Goal: Task Accomplishment & Management: Use online tool/utility

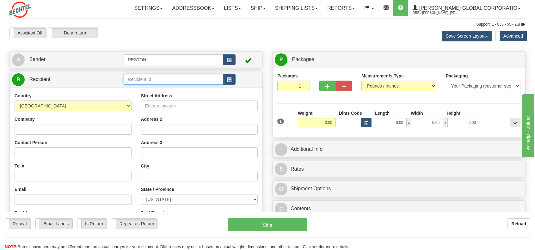
click at [191, 76] on input "text" at bounding box center [173, 79] width 99 height 11
type input "K"
type input "[PERSON_NAME]"
click at [223, 60] on button "button" at bounding box center [229, 59] width 13 height 11
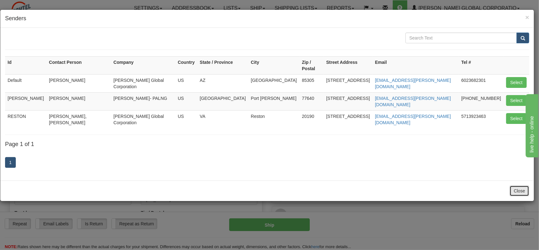
click at [515, 185] on button "Close" at bounding box center [520, 190] width 20 height 11
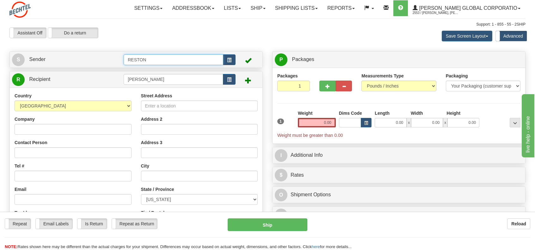
click at [160, 56] on input "RESTON" at bounding box center [173, 59] width 99 height 11
type input "R"
type input "[PERSON_NAME]"
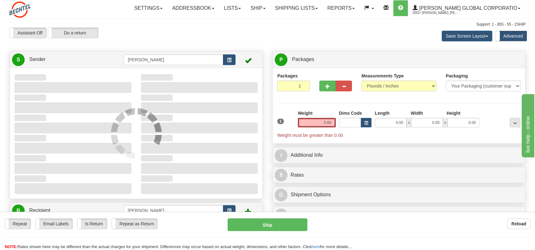
click at [53, 126] on div "Create a label for the return Create Pickup Without Label S Sender [PERSON_NAME]" at bounding box center [136, 246] width 263 height 390
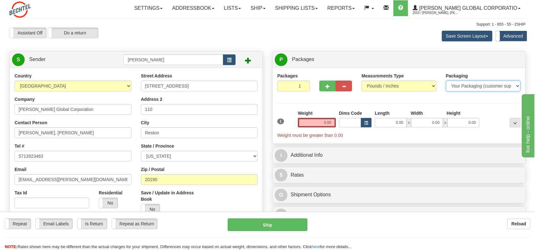
click at [518, 86] on select "Your Packaging (customer supplied) Envelope (carrier supplied) Pack (carrier su…" at bounding box center [482, 86] width 75 height 11
select select "2"
click at [445, 81] on select "Your Packaging (customer supplied) Envelope (carrier supplied) Pack (carrier su…" at bounding box center [482, 86] width 75 height 11
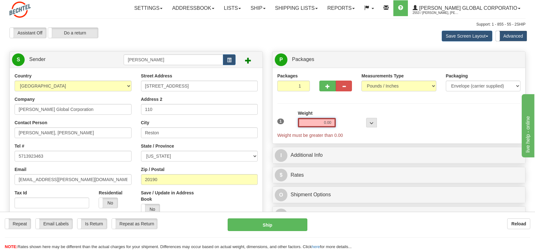
click at [330, 124] on input "0.00" at bounding box center [317, 122] width 38 height 9
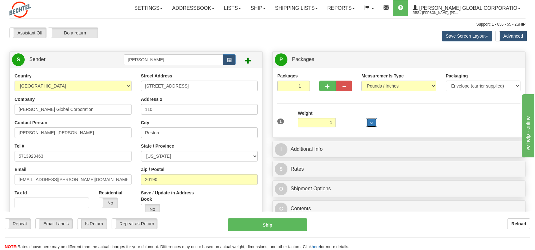
type input "1.00"
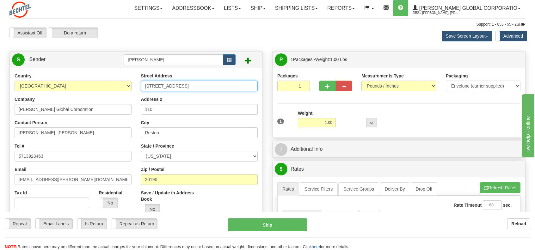
click at [203, 83] on input "[STREET_ADDRESS]" at bounding box center [199, 86] width 117 height 11
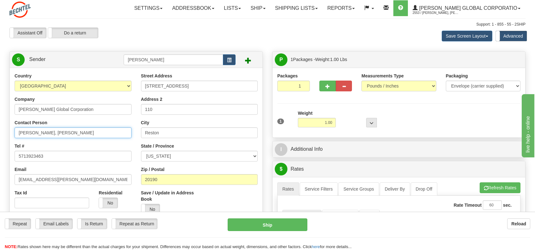
click at [72, 130] on input "[PERSON_NAME], [PERSON_NAME]" at bounding box center [73, 132] width 117 height 11
type input "H"
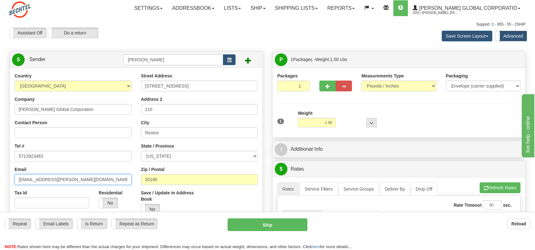
click at [76, 182] on input "[EMAIL_ADDRESS][PERSON_NAME][DOMAIN_NAME]" at bounding box center [73, 179] width 117 height 11
type input "t"
type input "[EMAIL_ADDRESS][PERSON_NAME][DOMAIN_NAME]"
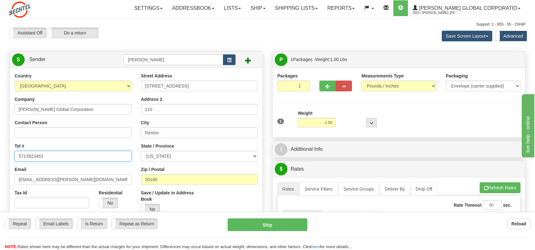
click at [57, 152] on input "5713923463" at bounding box center [73, 156] width 117 height 11
type input "5713923871"
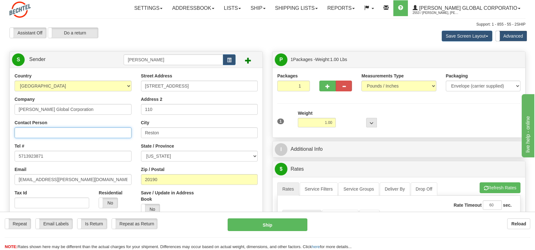
click at [50, 136] on input "Contact Person" at bounding box center [73, 132] width 117 height 11
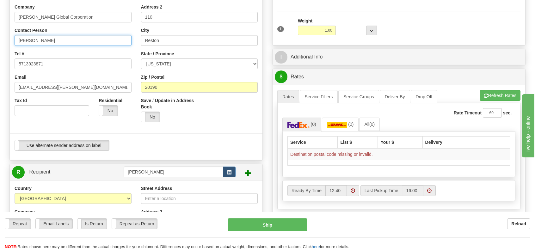
scroll to position [126, 0]
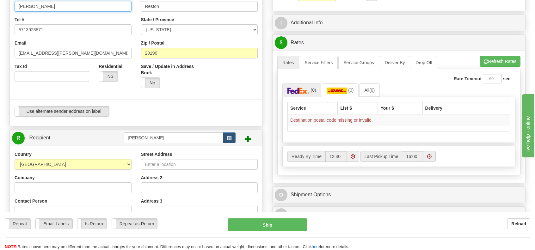
type input "[PERSON_NAME]"
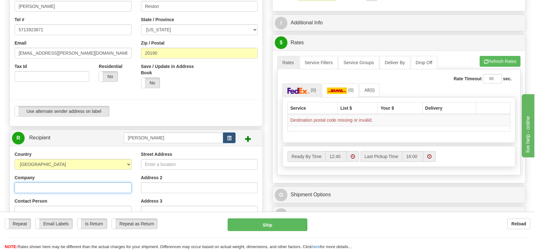
click at [67, 188] on input "Company" at bounding box center [73, 187] width 117 height 11
type input "Residence"
type input "[PERSON_NAME]"
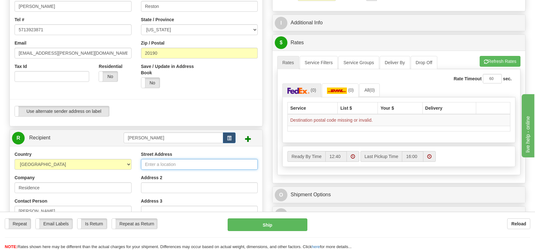
click at [186, 166] on input "Street Address" at bounding box center [199, 164] width 117 height 11
type input "[STREET_ADDRESS]"
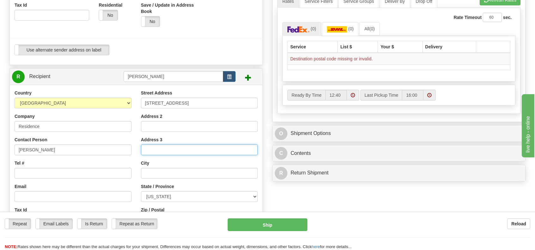
scroll to position [190, 0]
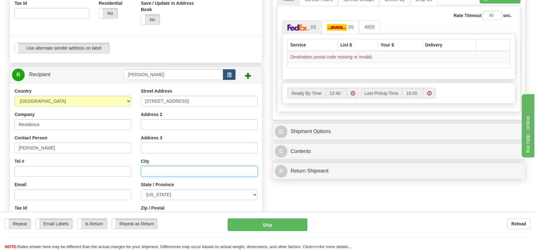
click at [168, 175] on input "text" at bounding box center [199, 171] width 117 height 11
type input "Brazoria"
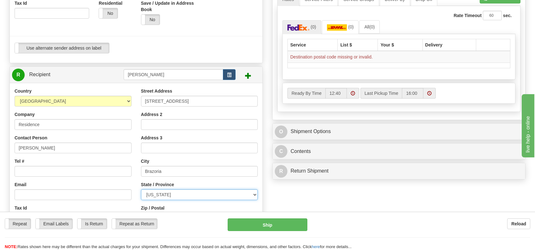
click at [179, 196] on select "[US_STATE] [US_STATE] [US_STATE] [US_STATE] Armed Forces America Armed Forces E…" at bounding box center [199, 194] width 117 height 11
select select "[GEOGRAPHIC_DATA]"
click at [141, 189] on select "[US_STATE] [US_STATE] [US_STATE] [US_STATE] Armed Forces America Armed Forces E…" at bounding box center [199, 194] width 117 height 11
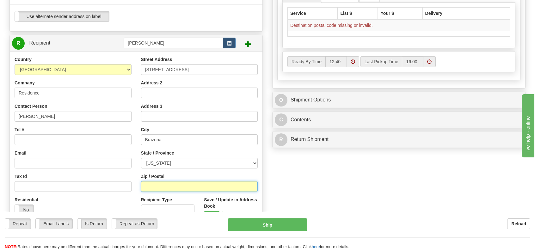
click at [154, 185] on input "Zip / Postal" at bounding box center [199, 186] width 117 height 11
type input "77422"
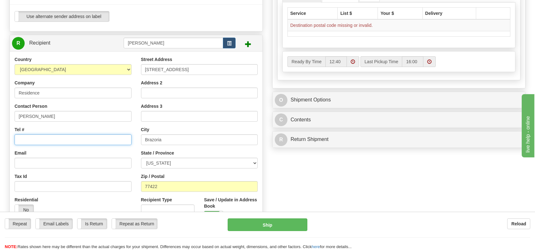
click at [41, 139] on input "Tel #" at bounding box center [73, 139] width 117 height 11
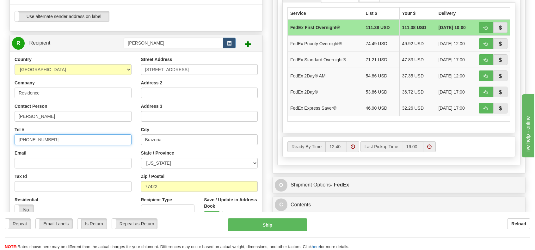
scroll to position [253, 0]
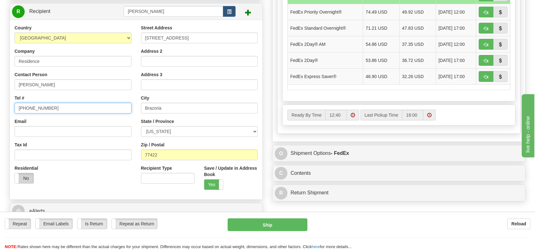
type input "[PHONE_NUMBER]"
click at [23, 175] on label "No" at bounding box center [24, 178] width 19 height 10
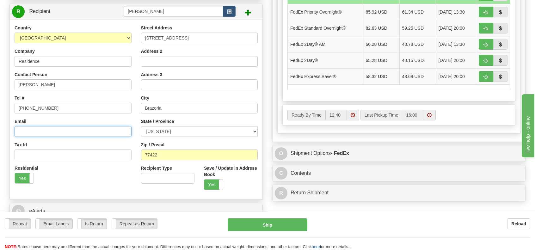
click at [28, 130] on input "Email" at bounding box center [73, 131] width 117 height 11
paste input "tsimmon1"
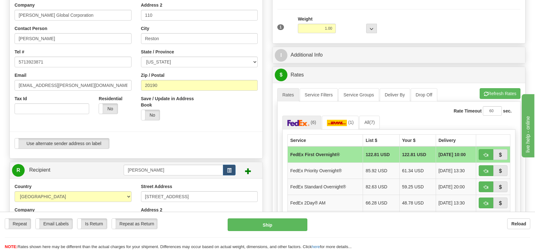
scroll to position [95, 0]
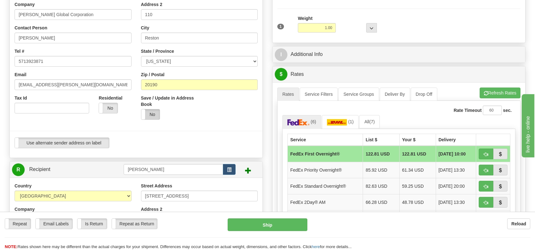
type input "[EMAIL_ADDRESS][PERSON_NAME][DOMAIN_NAME]"
click at [152, 116] on label "No" at bounding box center [150, 114] width 19 height 10
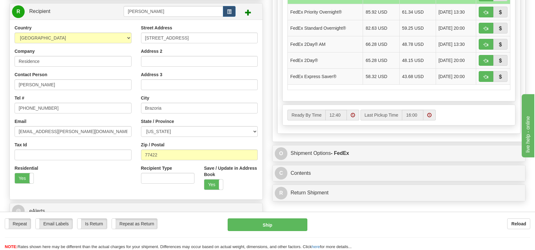
scroll to position [190, 0]
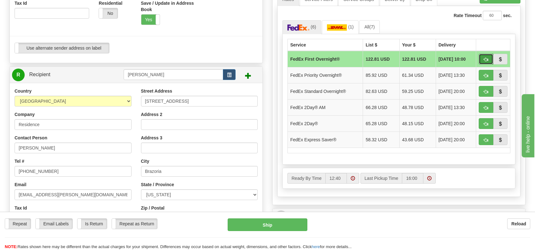
click at [483, 56] on button "button" at bounding box center [485, 59] width 15 height 11
type input "06"
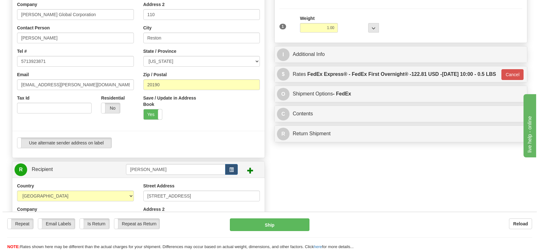
scroll to position [63, 0]
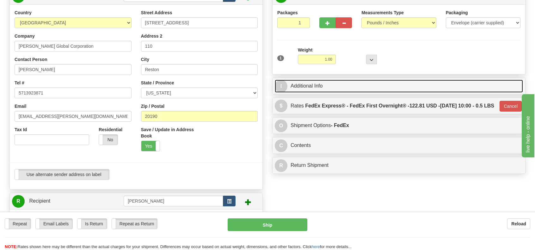
click at [306, 86] on link "I Additional Info" at bounding box center [399, 86] width 248 height 13
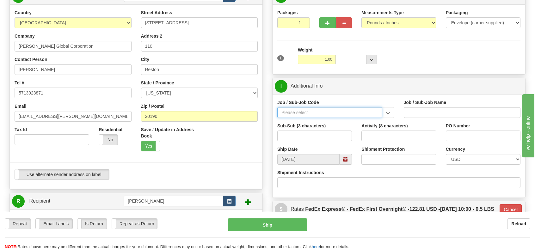
click at [325, 115] on input "Job / Sub-Job Code" at bounding box center [329, 112] width 105 height 11
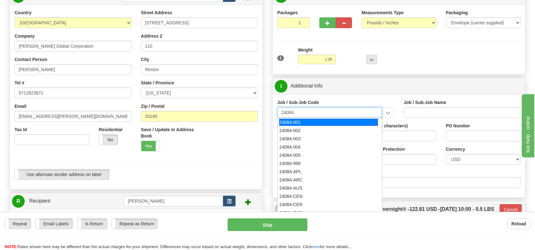
click at [301, 119] on div "24084-001" at bounding box center [328, 122] width 99 height 7
type input "24084-001"
type input "BSQE OPERATING RESULTS - NUCL. - MANAGEMENT"
type input "24084-001"
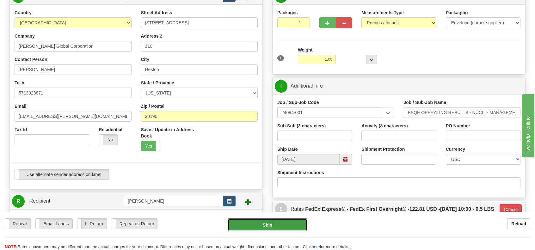
click at [268, 225] on button "Ship" at bounding box center [267, 224] width 80 height 13
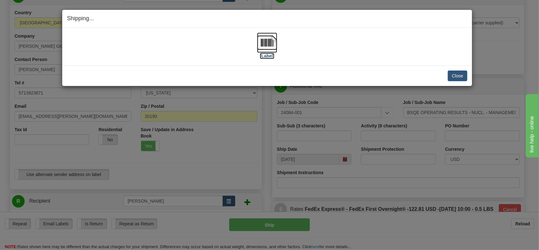
click at [261, 46] on img at bounding box center [267, 43] width 20 height 20
